Goal: Information Seeking & Learning: Learn about a topic

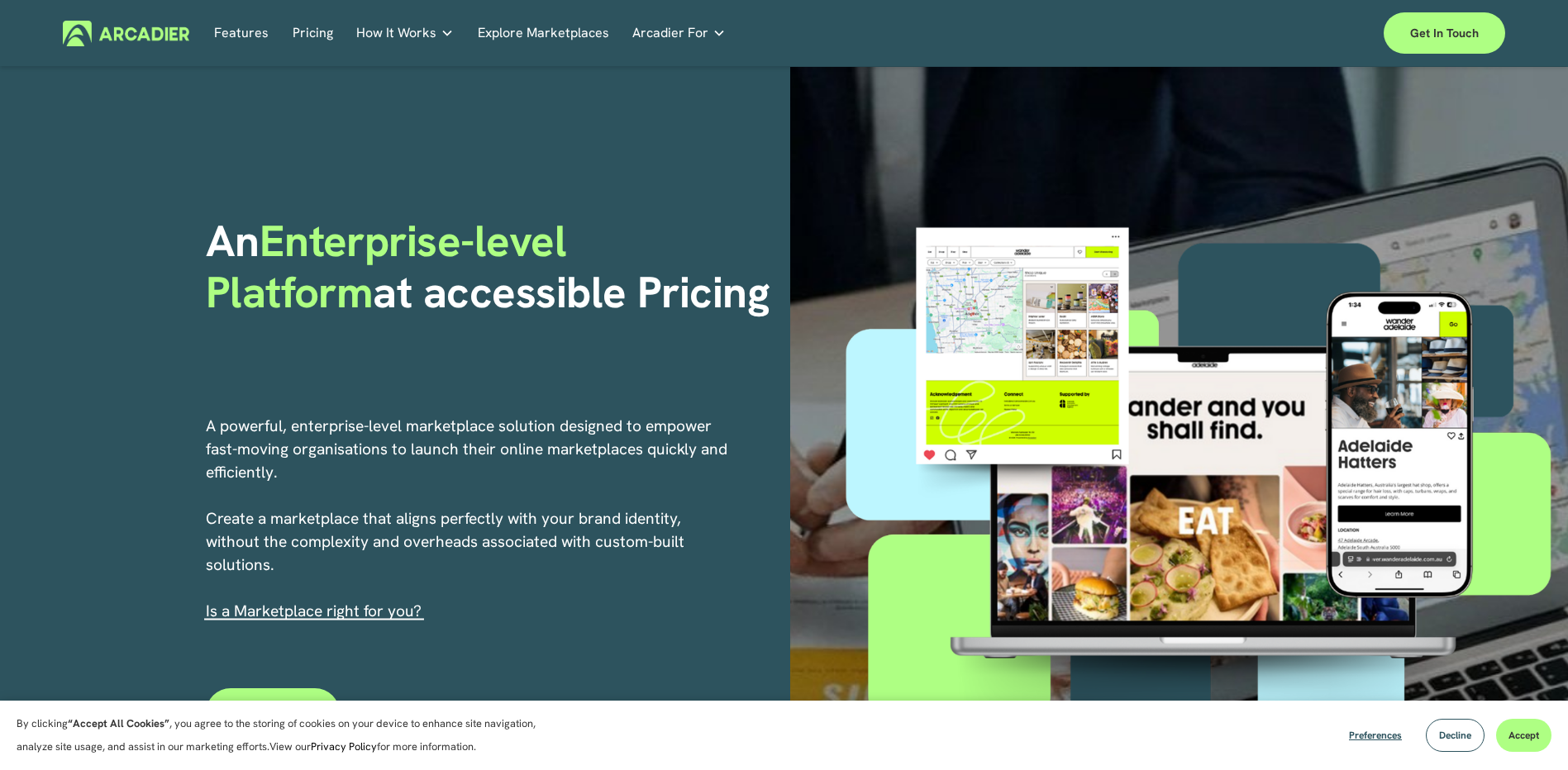
click at [235, 34] on link "Features" at bounding box center [241, 34] width 55 height 26
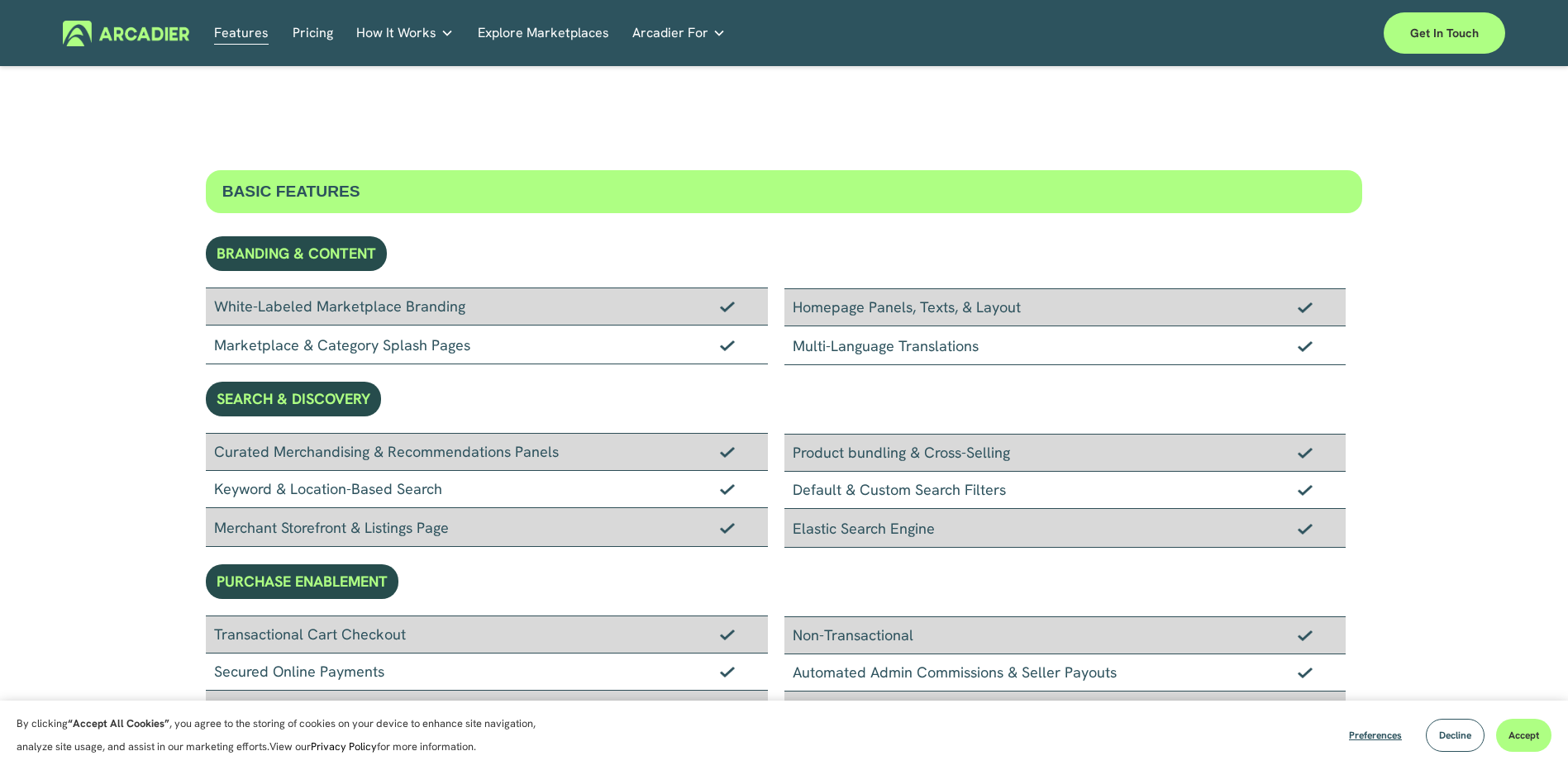
click at [326, 32] on link "Pricing" at bounding box center [312, 34] width 41 height 26
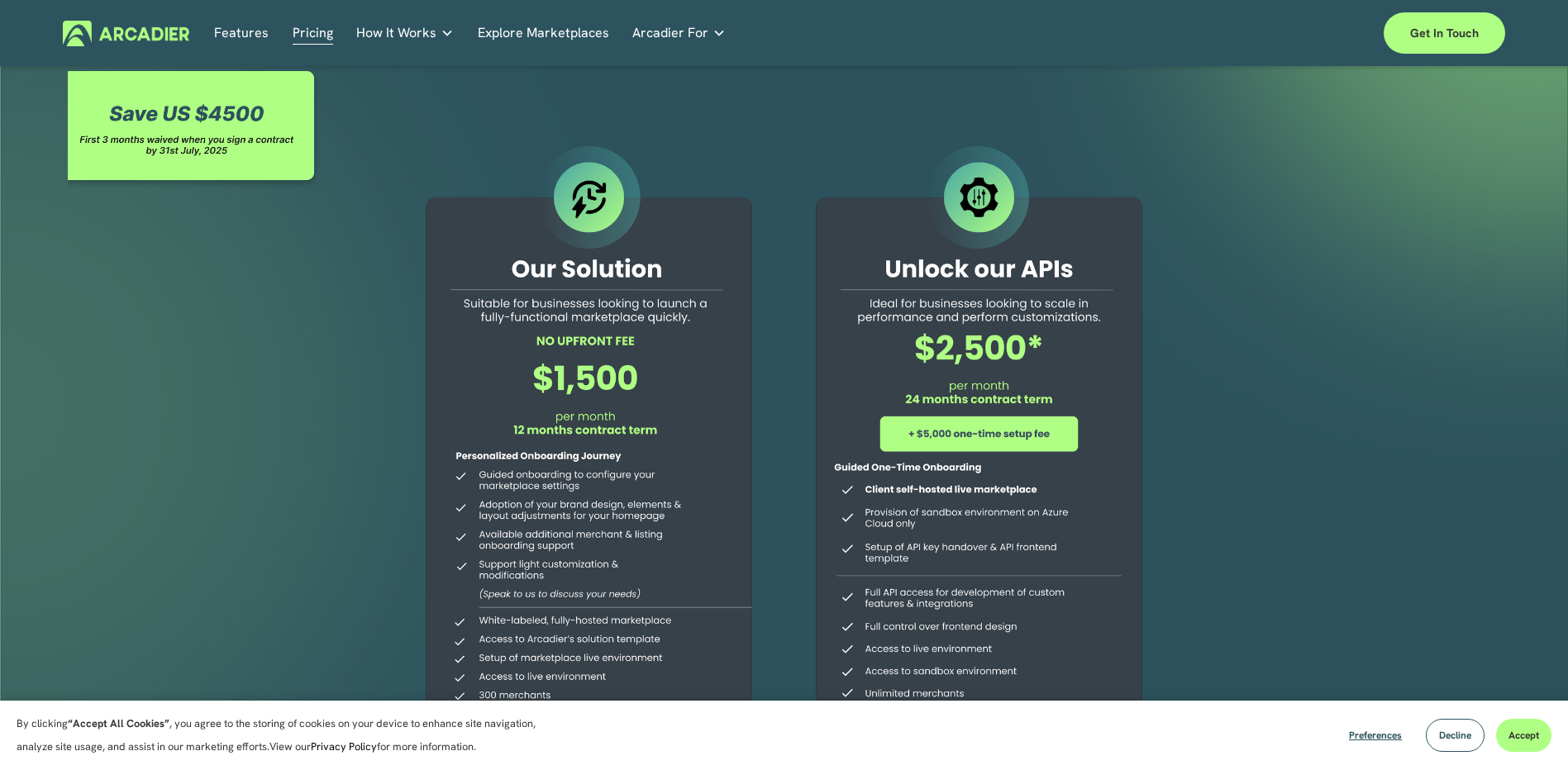
click at [0, 0] on link "Economic Development Designed to support your visitor economy agenda and invest…" at bounding box center [0, 0] width 0 height 0
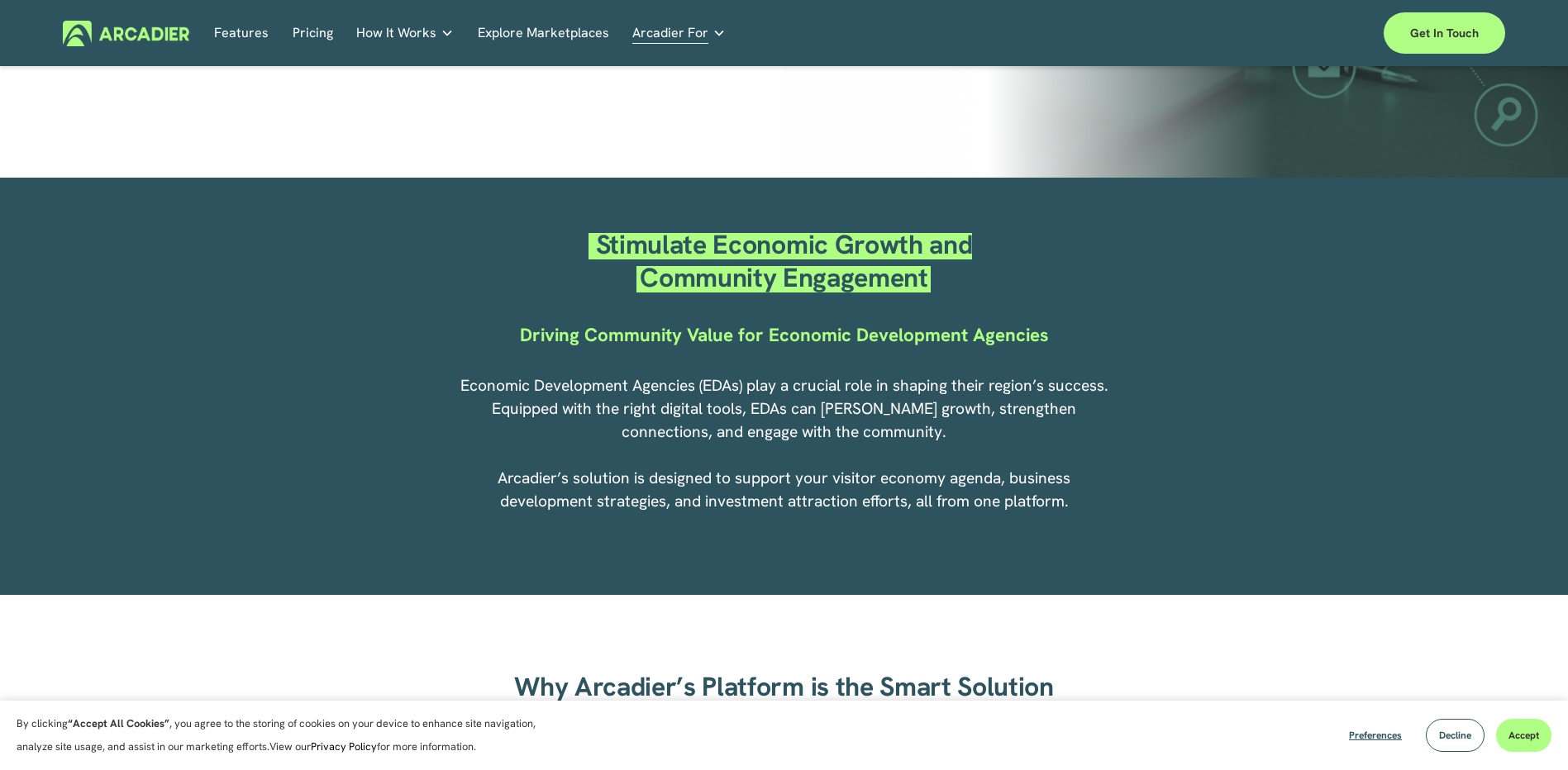
scroll to position [248, 0]
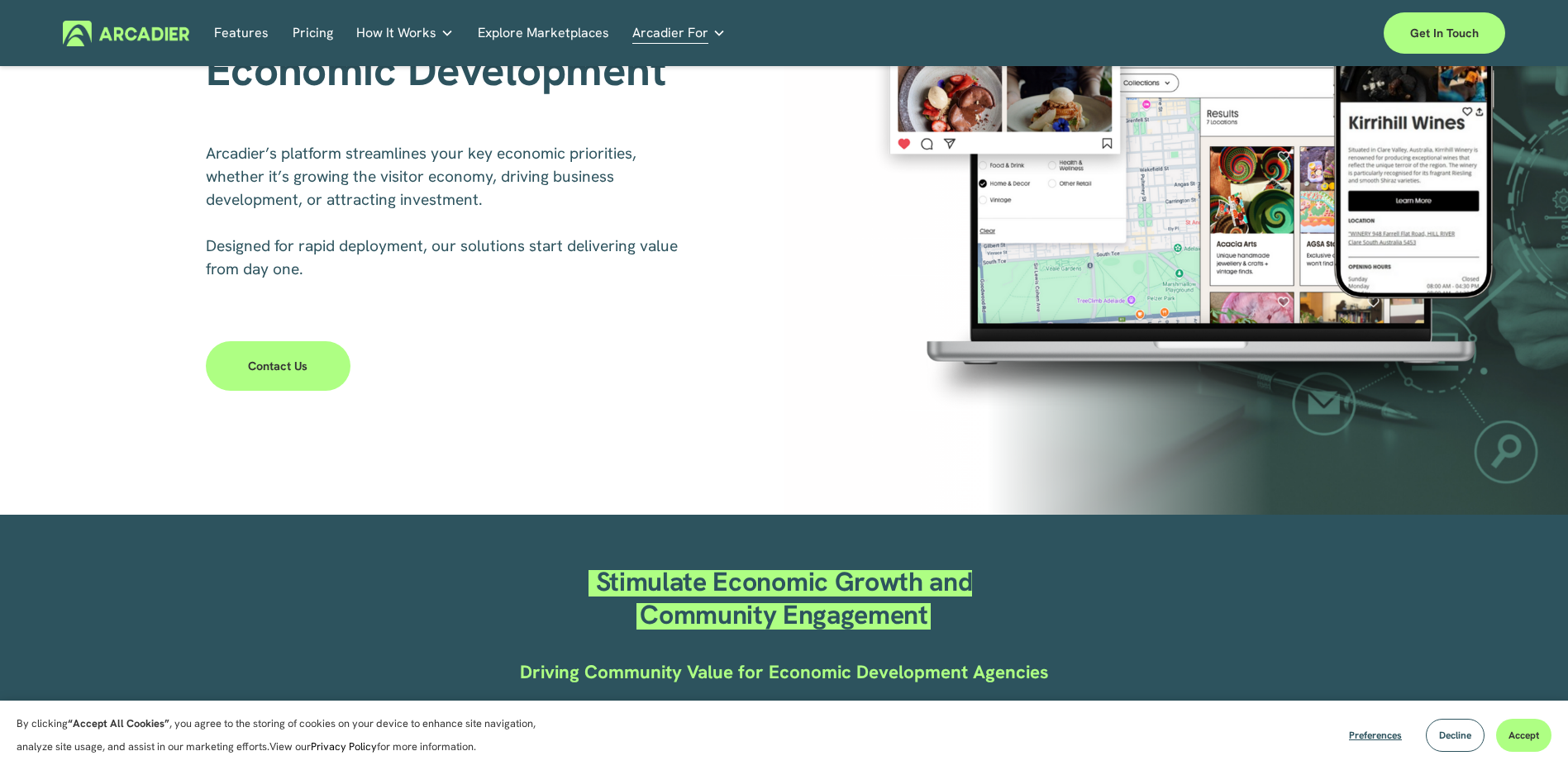
click at [307, 30] on link "Pricing" at bounding box center [312, 34] width 41 height 26
